Goal: Obtain resource: Obtain resource

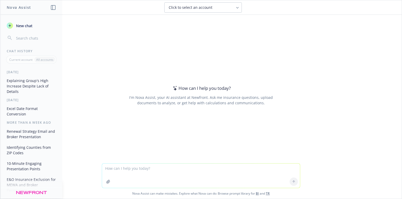
click at [118, 169] on textarea at bounding box center [201, 175] width 198 height 24
type textarea "Please give me talking points for each slide that is 1-2 minutes long maximum p…"
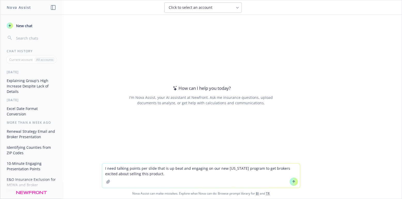
click at [153, 168] on textarea "I need talking points per slide that is up beat and engaging on our new [US_STA…" at bounding box center [201, 175] width 198 height 24
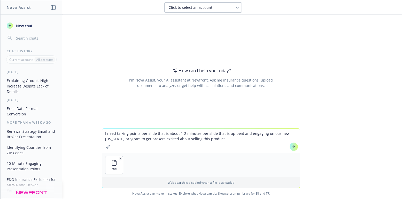
click at [151, 134] on textarea "I need talking points per slide that is about 1-2 minutes per slide that is up …" at bounding box center [201, 141] width 198 height 24
click at [138, 133] on textarea "I need talking points per slide that is about 1-2 minutes per slide that is up …" at bounding box center [201, 141] width 198 height 24
click at [236, 140] on textarea "I need talking points outlined in order per slide that is about 1-2 minutes per…" at bounding box center [201, 141] width 198 height 24
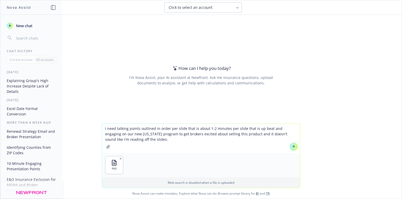
type textarea "I need talking points outlined in order per slide that is about 1-2 minutes per…"
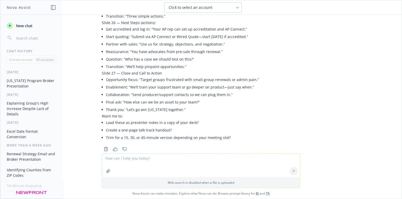
scroll to position [1027, 0]
type textarea "Create a one-page talk track document"
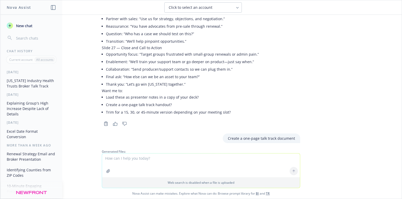
scroll to position [1124, 0]
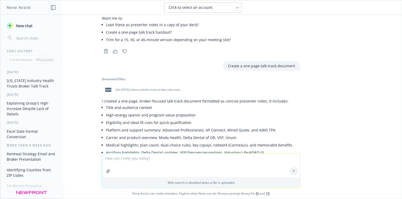
click at [129, 88] on span "[US_STATE]_industry_health_trusts_broker_talk_track.docx" at bounding box center [150, 89] width 68 height 3
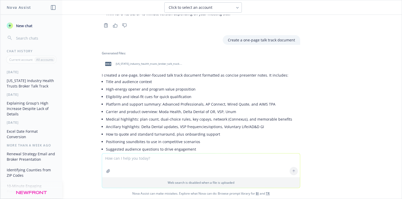
scroll to position [1175, 0]
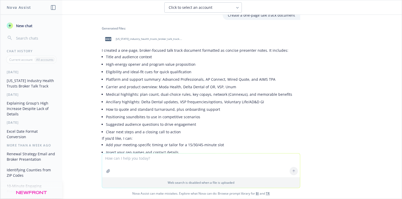
click at [142, 159] on textarea at bounding box center [201, 165] width 198 height 24
type textarea "Can you create the talk track to fit each slide individually?"
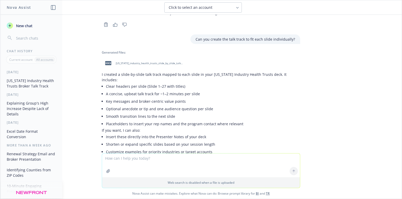
scroll to position [1331, 0]
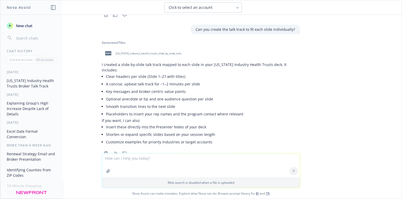
click at [138, 52] on span "[US_STATE]_industry_health_trusts_slide_by_slide_talk_track.docx" at bounding box center [150, 53] width 68 height 3
